Goal: Information Seeking & Learning: Find specific fact

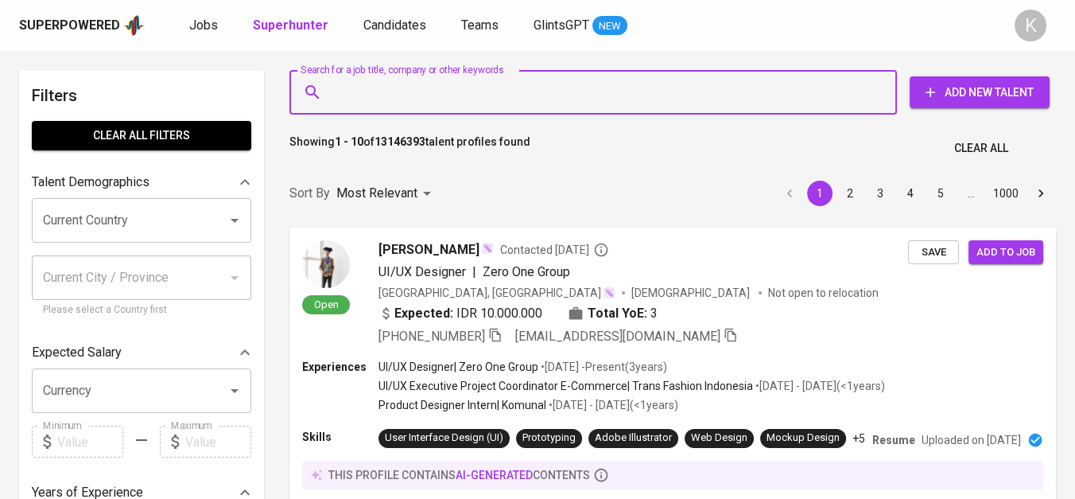
click at [438, 103] on input "Search for a job title, company or other keywords" at bounding box center [597, 92] width 538 height 30
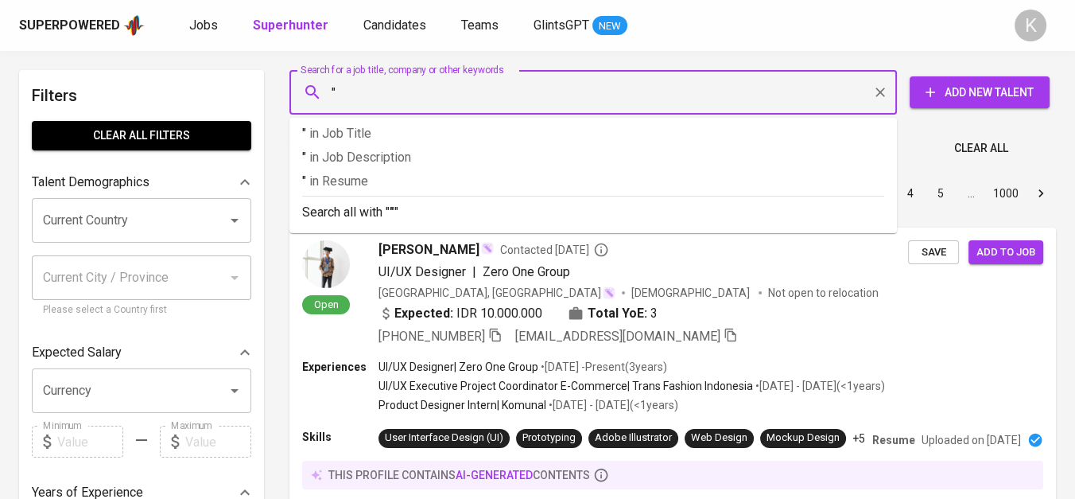
paste input "akhmad mustofa"
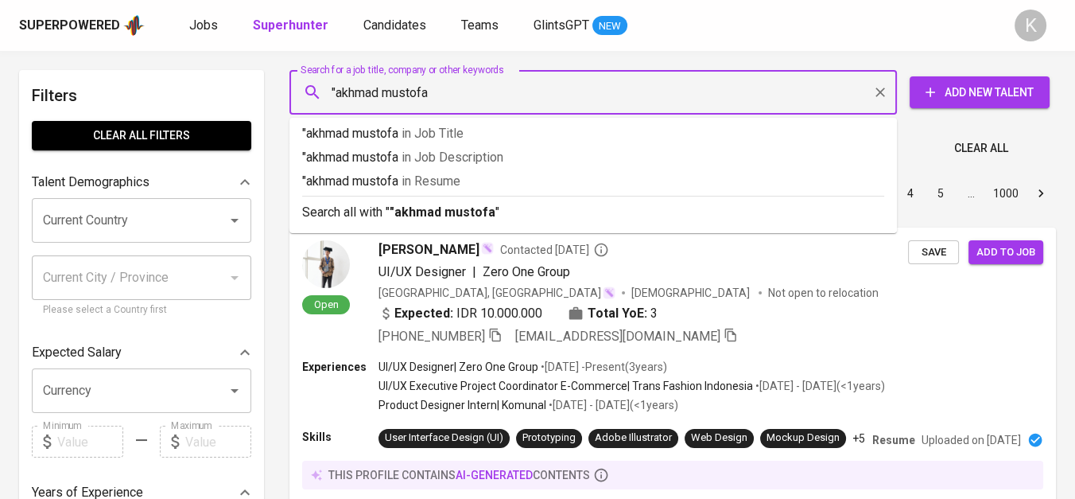
type input ""akhmad mustofa""
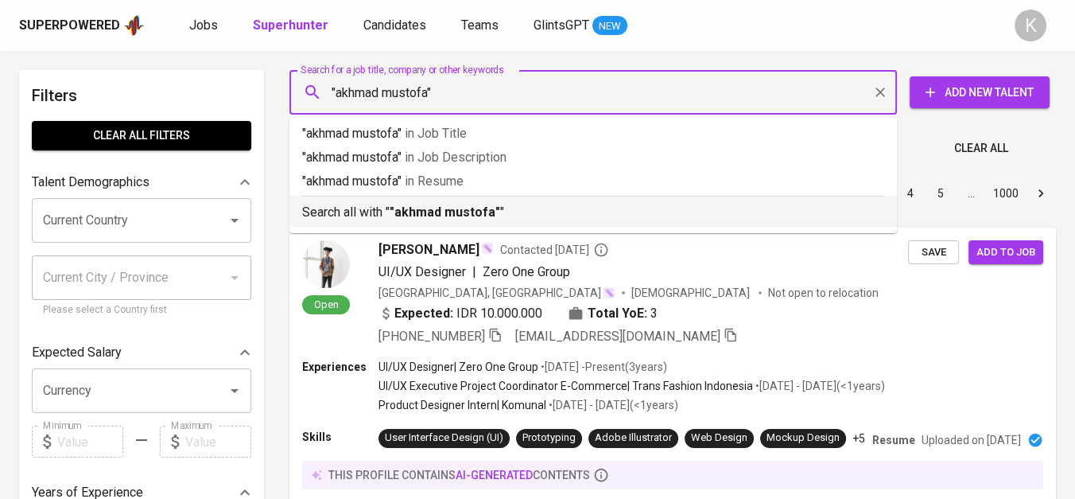
click at [477, 204] on b ""akhmad mustofa"" at bounding box center [445, 211] width 111 height 15
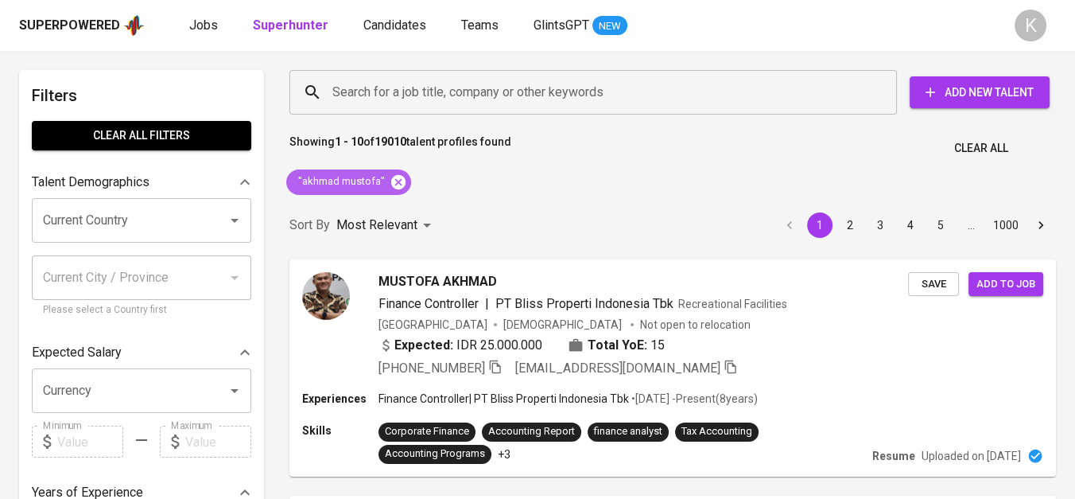
click at [398, 181] on icon at bounding box center [398, 181] width 14 height 14
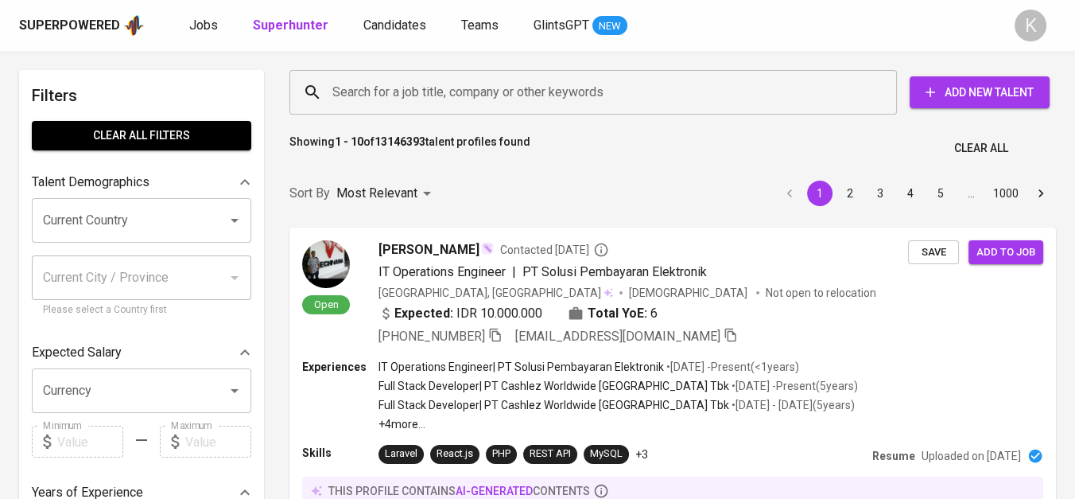
click at [386, 83] on input "Search for a job title, company or other keywords" at bounding box center [597, 92] width 538 height 30
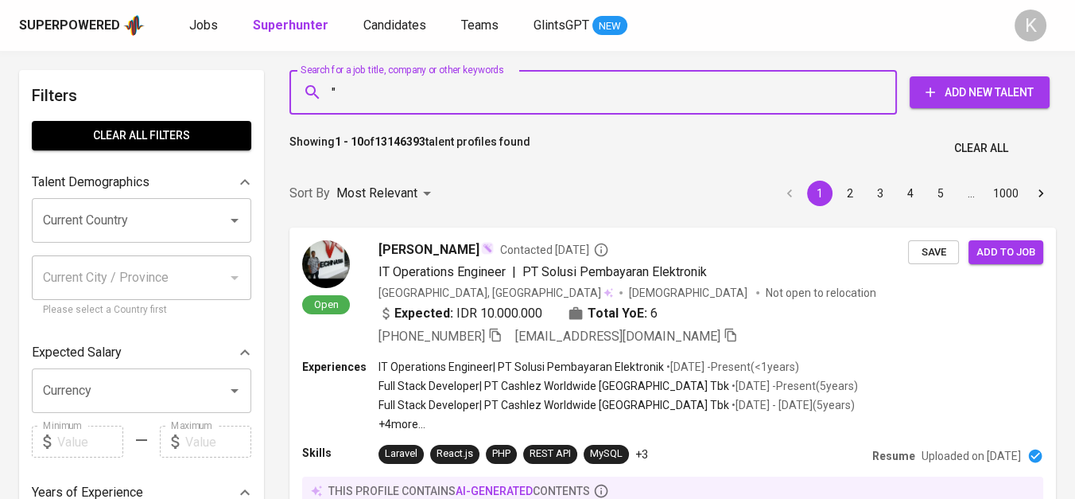
paste input "Erwin SupriyantoLihat profil Erwin Supriyanto"
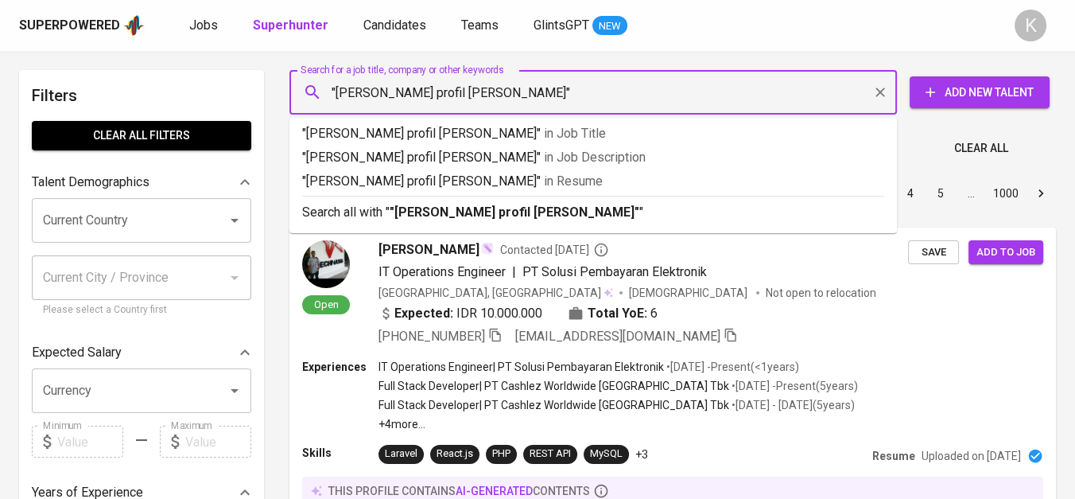
drag, startPoint x: 431, startPoint y: 91, endPoint x: 586, endPoint y: 107, distance: 155.9
click at [586, 107] on input ""Erwin SupriyantoLihat profil Erwin Supriyanto"" at bounding box center [597, 92] width 538 height 30
type input ""Erwin Supriyanto""
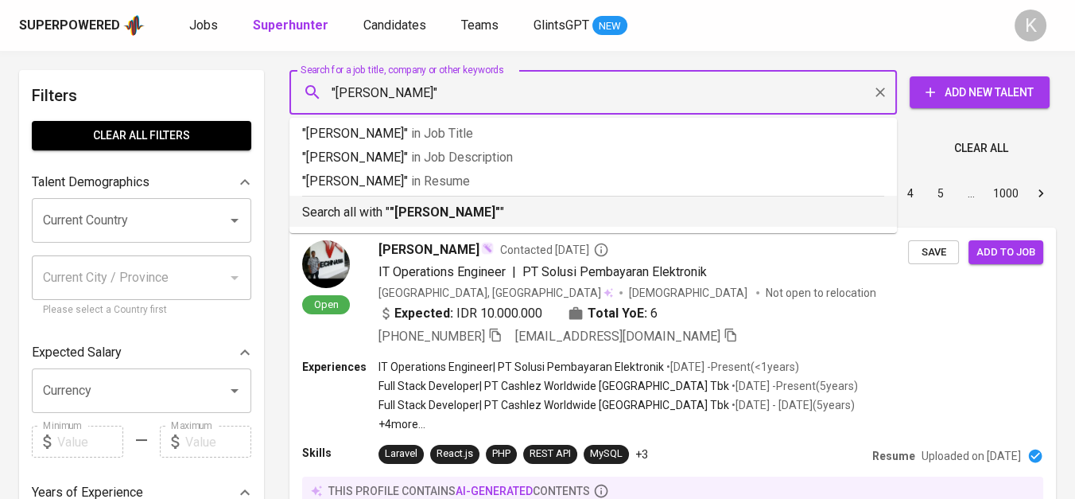
click at [544, 207] on p "Search all with " "Erwin Supriyanto" "" at bounding box center [593, 212] width 582 height 19
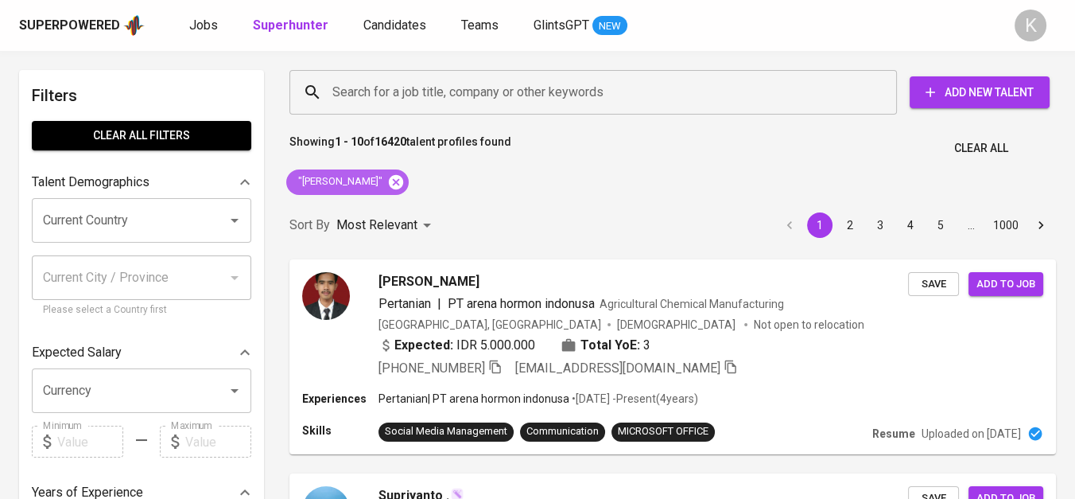
click at [393, 181] on icon at bounding box center [396, 181] width 14 height 14
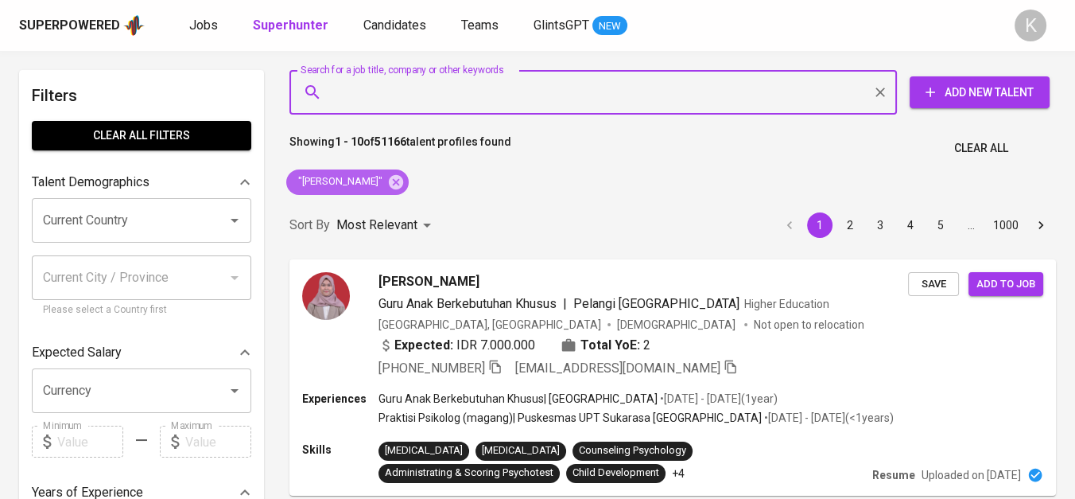
click at [387, 183] on icon at bounding box center [395, 181] width 17 height 17
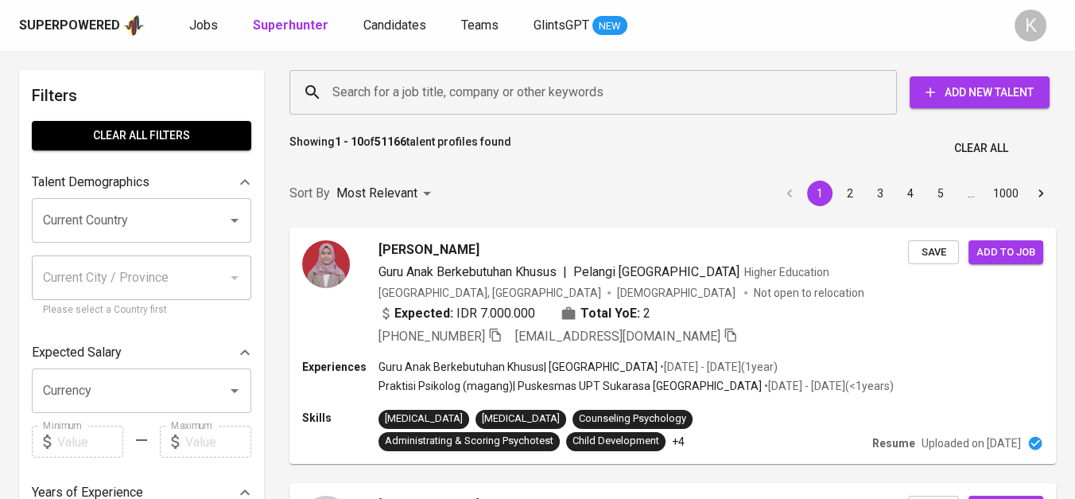
click at [449, 97] on input "Search for a job title, company or other keywords" at bounding box center [597, 92] width 538 height 30
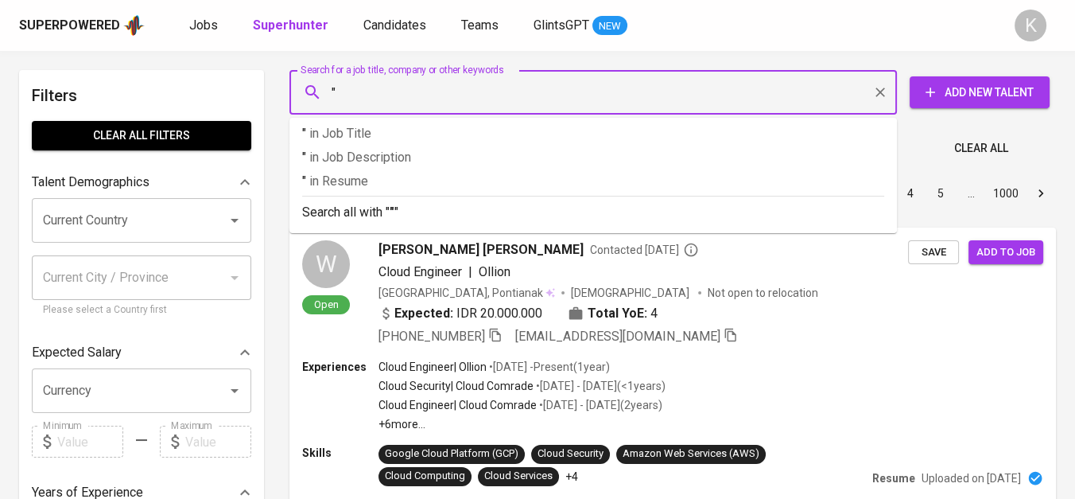
paste input "[PERSON_NAME]"
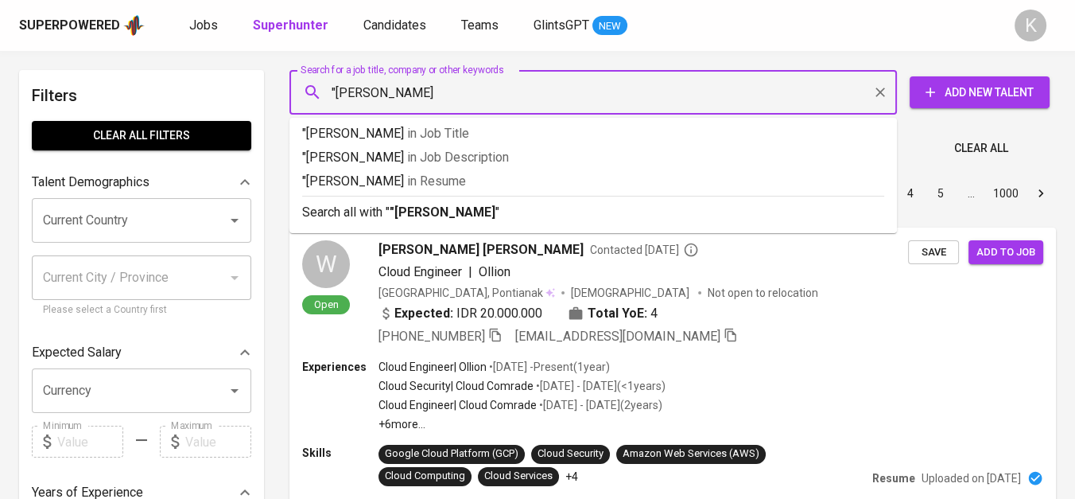
type input ""[PERSON_NAME]""
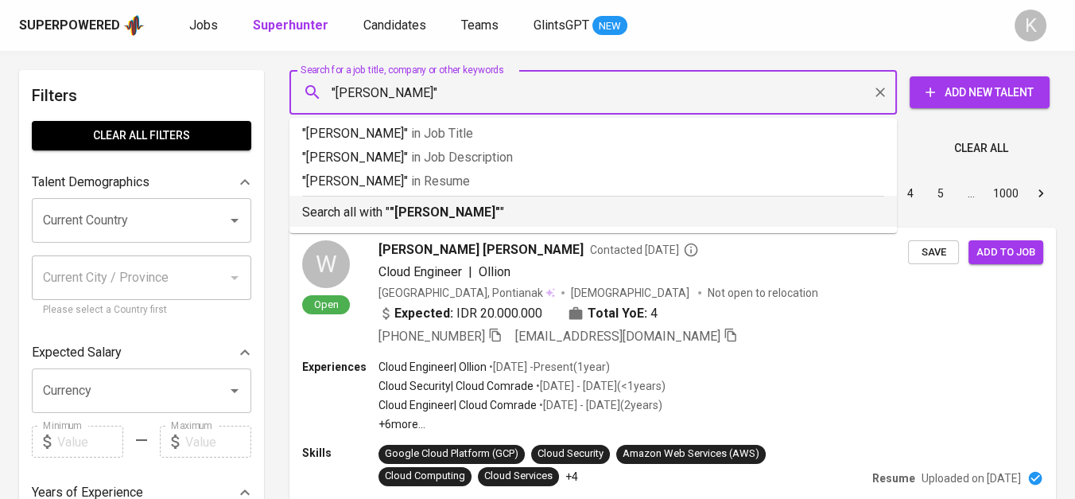
click at [480, 203] on p "Search all with " "[PERSON_NAME]" "" at bounding box center [593, 212] width 582 height 19
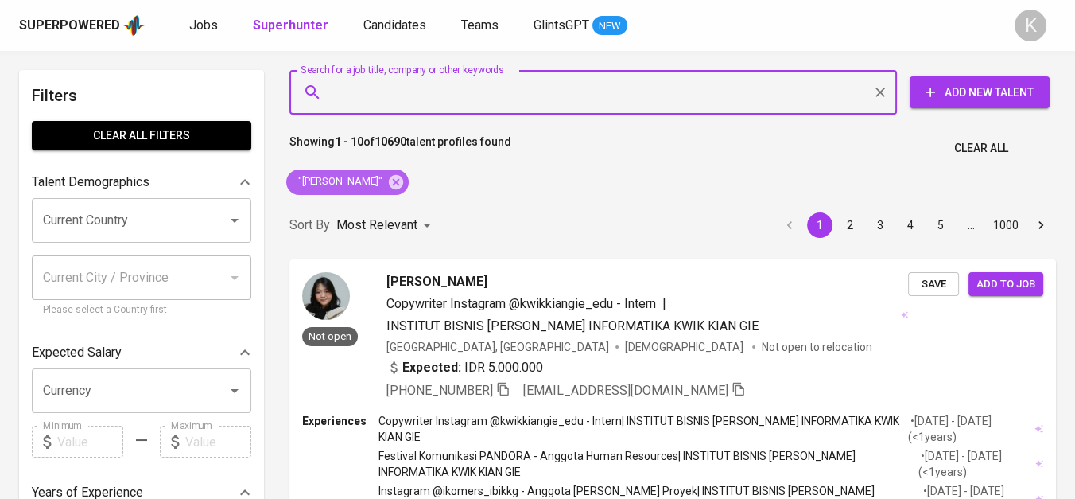
click at [397, 183] on icon at bounding box center [396, 181] width 14 height 14
click at [395, 211] on div "Most Relevant" at bounding box center [386, 225] width 100 height 29
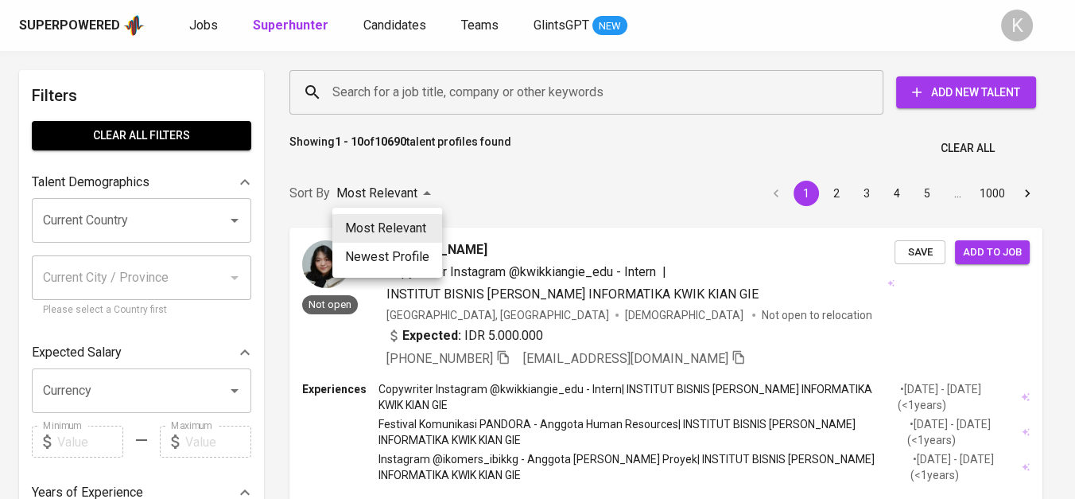
click at [406, 112] on div at bounding box center [537, 249] width 1075 height 499
click at [406, 91] on div "Most Relevant Newest Profile" at bounding box center [537, 249] width 1075 height 499
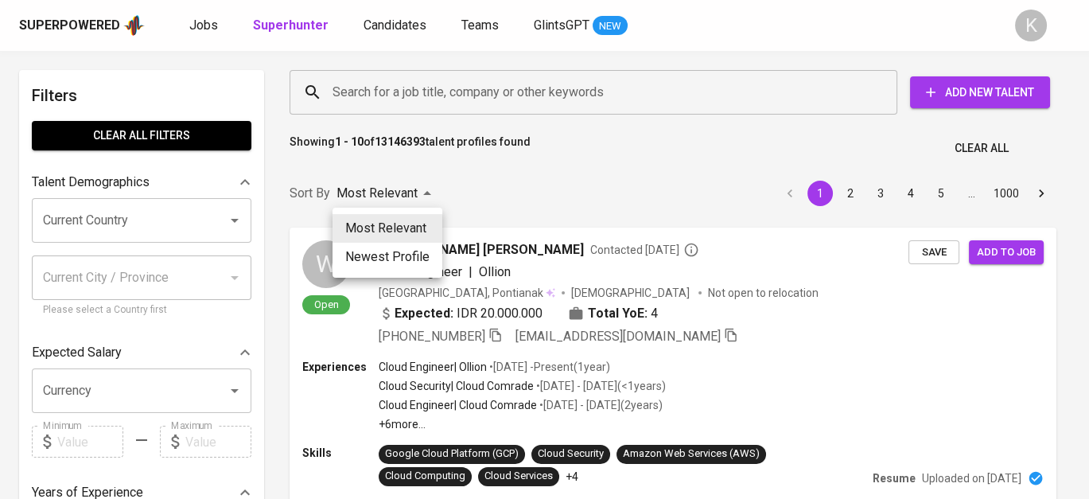
click at [409, 192] on div at bounding box center [544, 249] width 1089 height 499
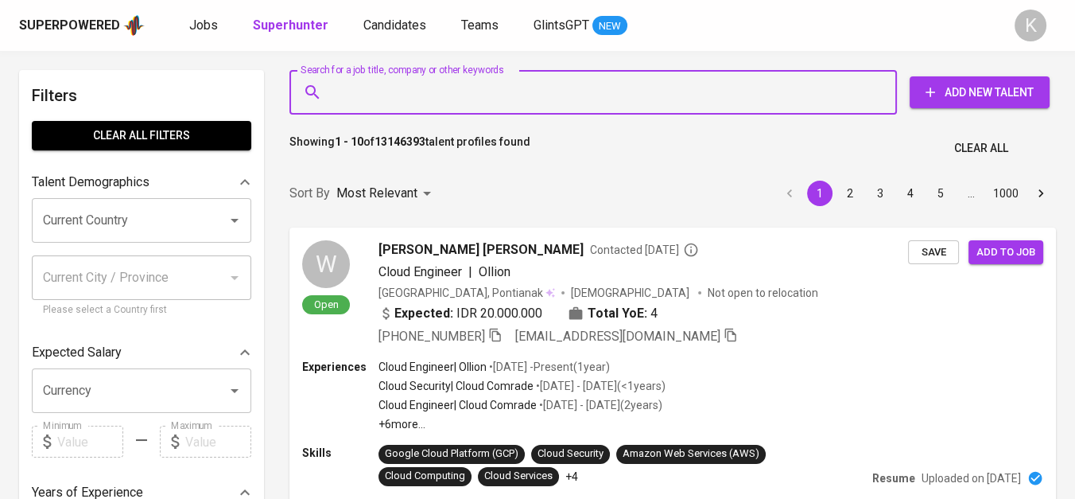
click at [398, 78] on input "Search for a job title, company or other keywords" at bounding box center [597, 92] width 538 height 30
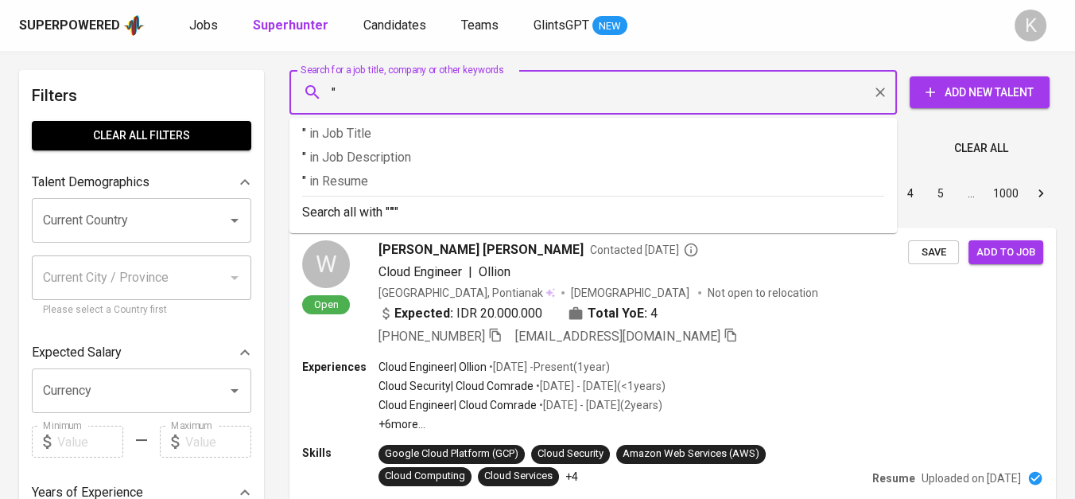
paste input "[PERSON_NAME]"
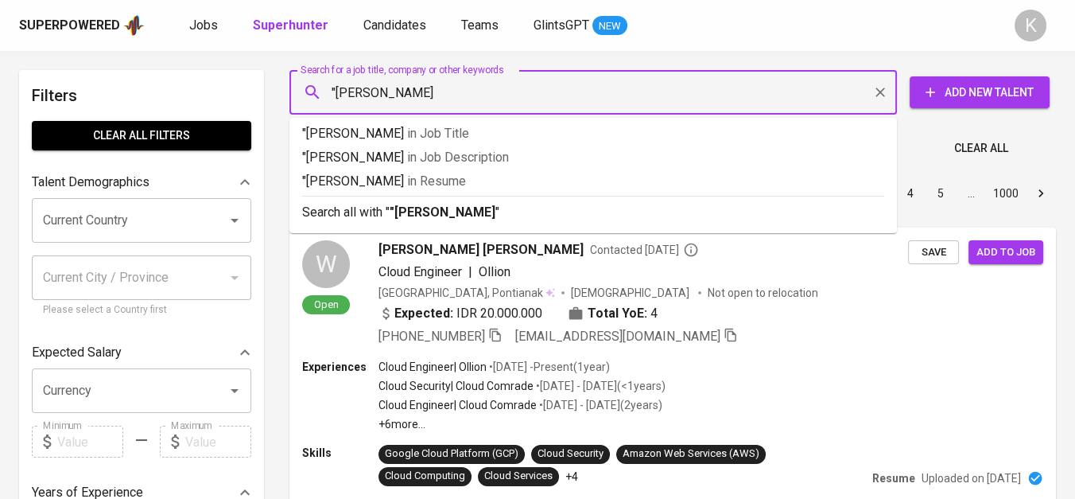
type input ""[PERSON_NAME]""
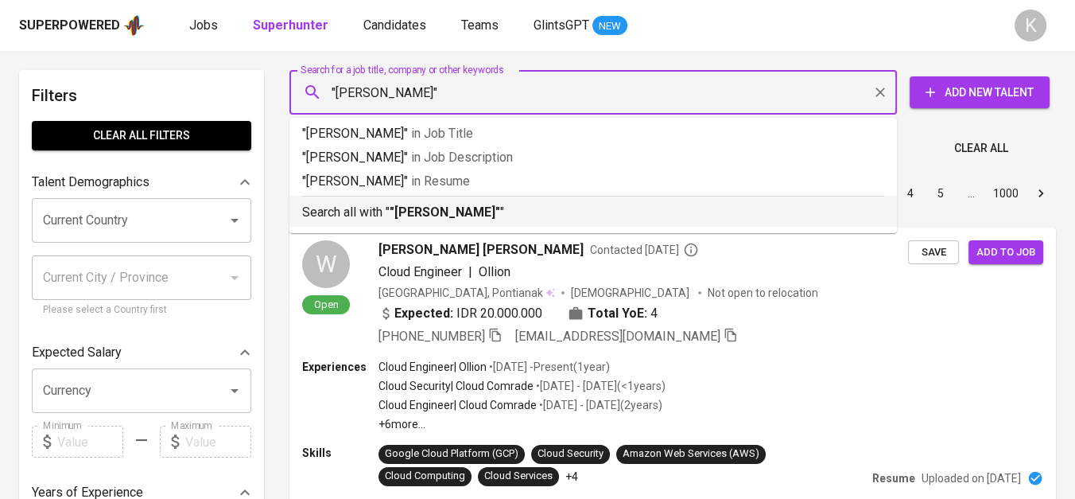
click at [500, 208] on b ""[PERSON_NAME]"" at bounding box center [445, 211] width 111 height 15
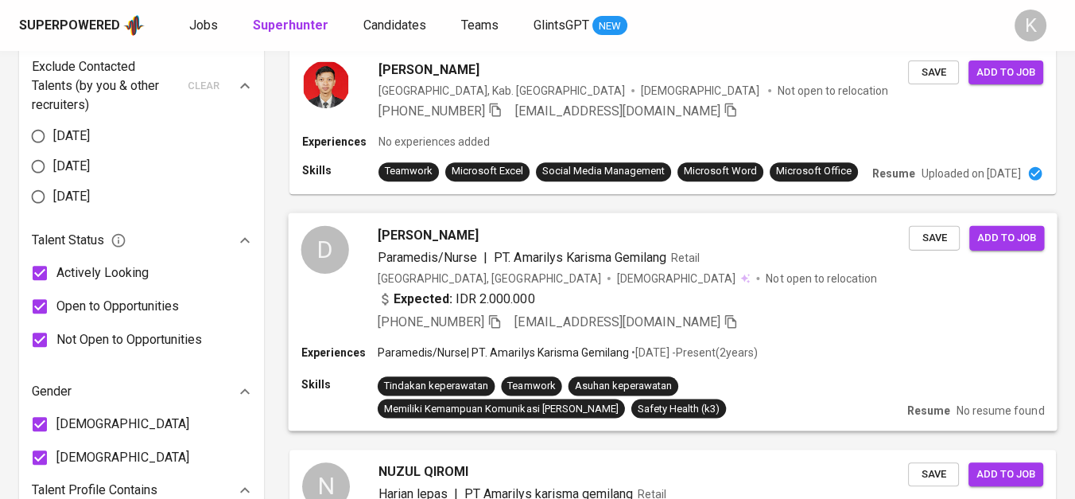
scroll to position [972, 0]
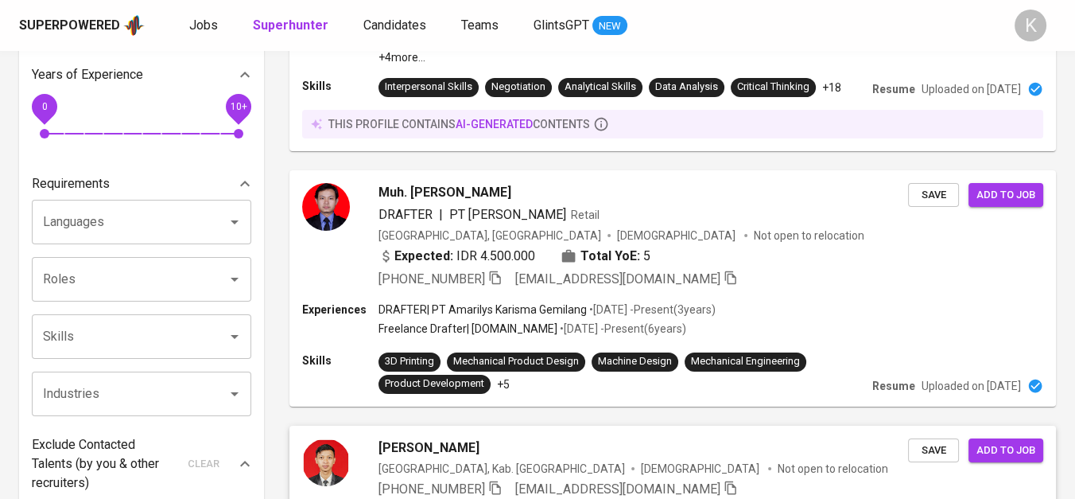
scroll to position [353, 0]
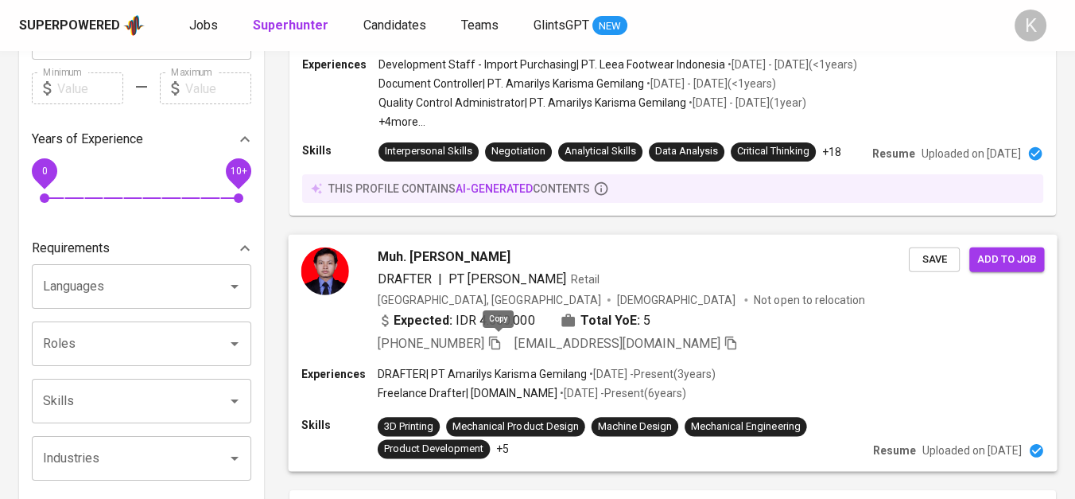
click at [500, 340] on icon "button" at bounding box center [494, 343] width 11 height 14
